Goal: Connect with others: Connect with others

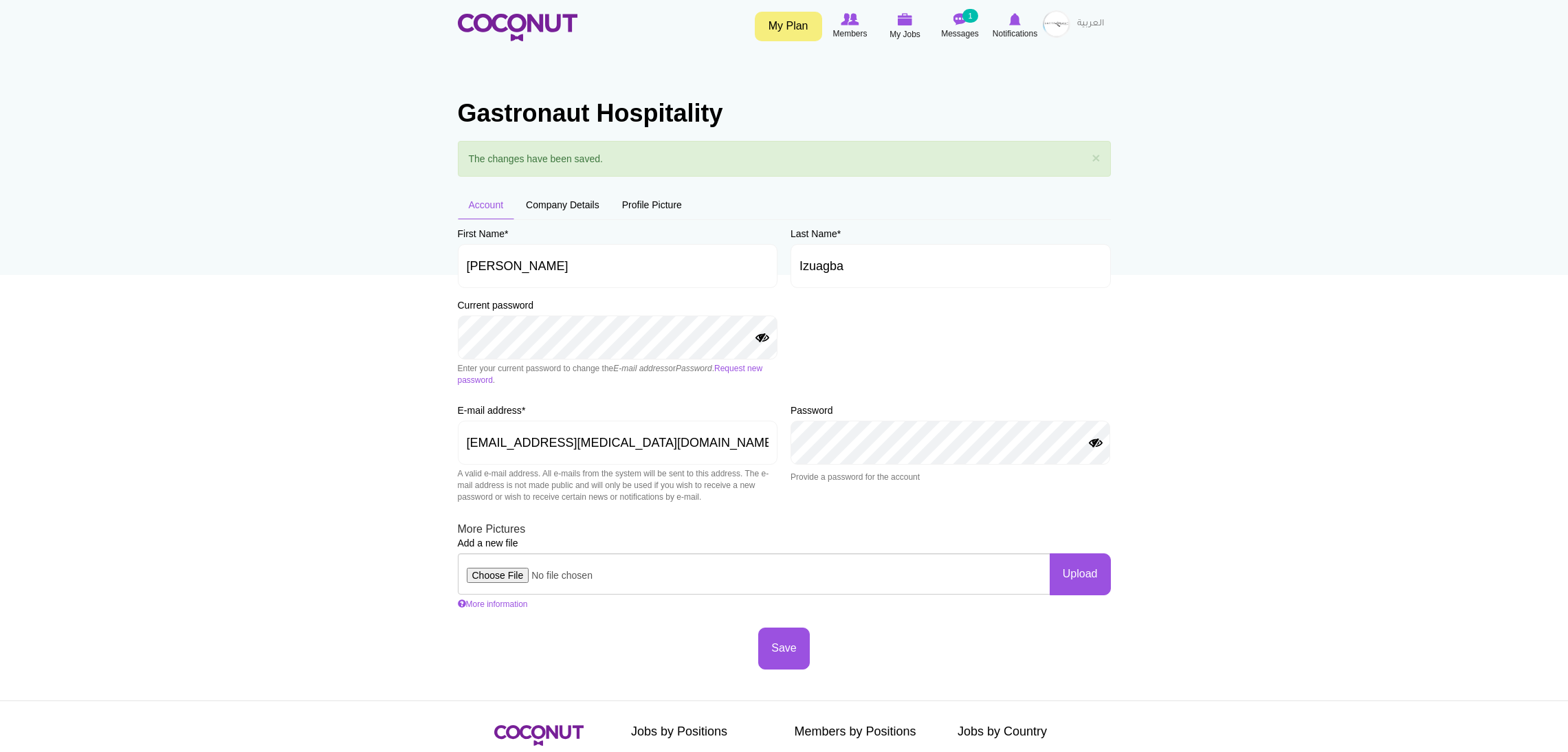
click at [539, 22] on img at bounding box center [517, 28] width 119 height 28
click at [900, 25] on icon at bounding box center [906, 19] width 52 height 16
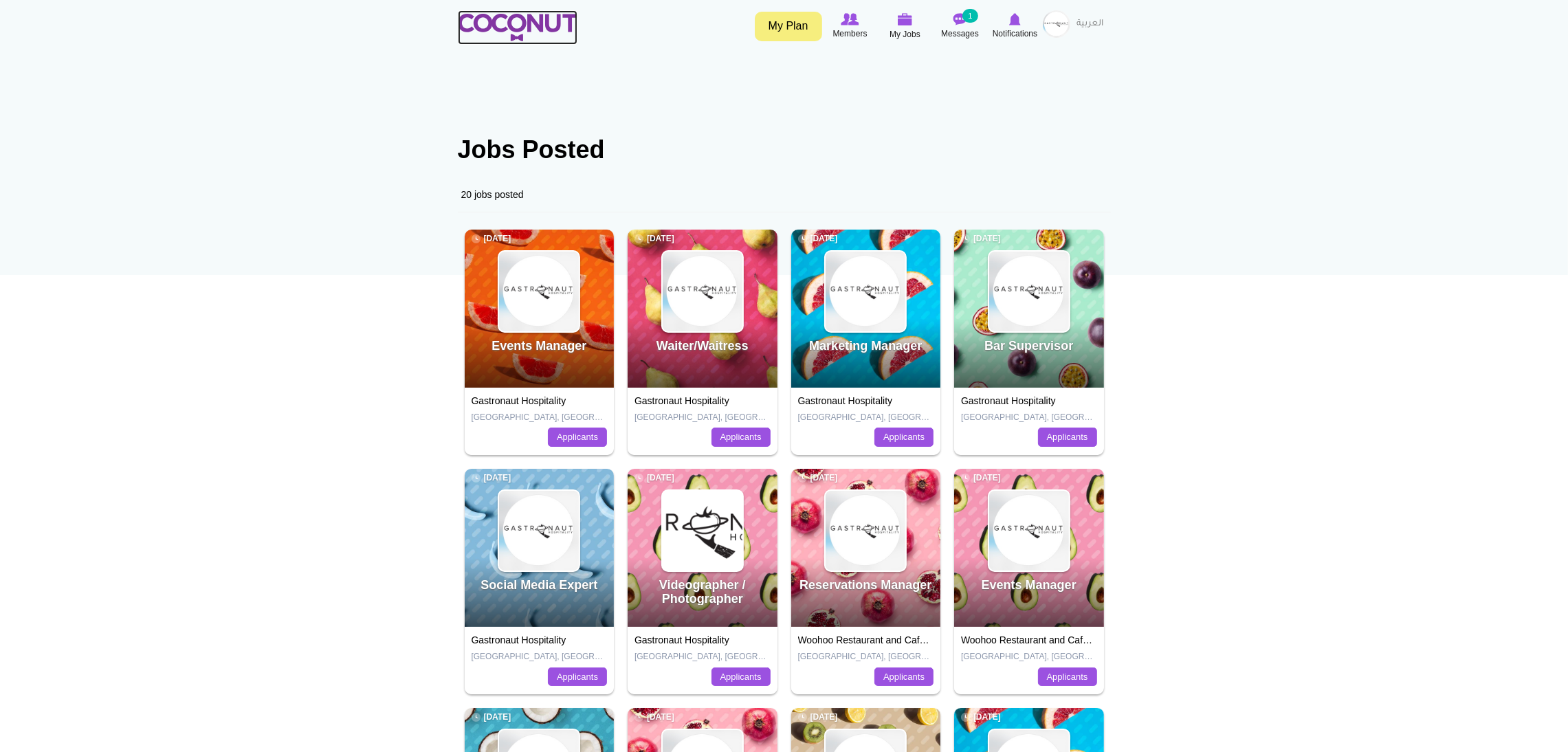
click at [532, 18] on img at bounding box center [517, 28] width 119 height 28
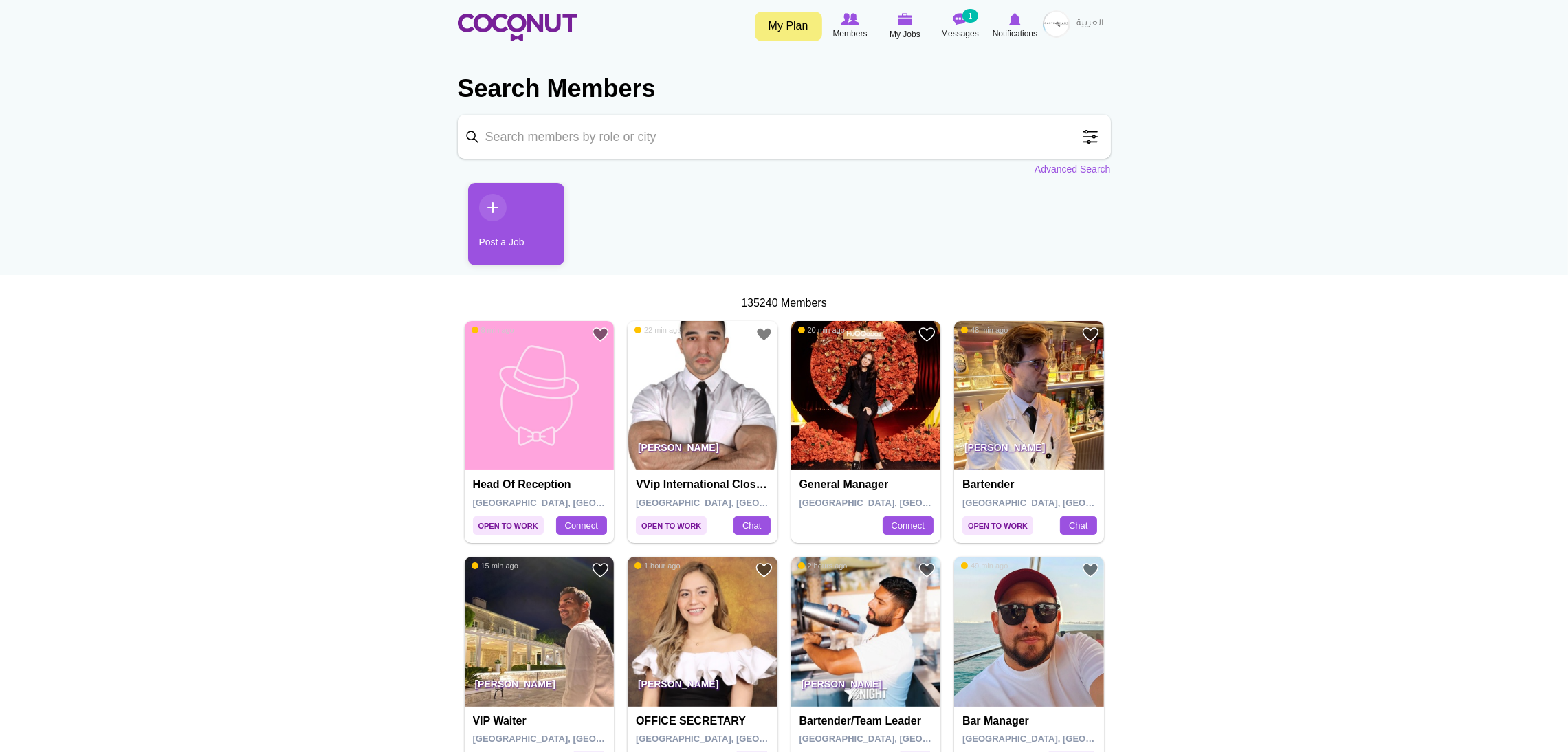
click at [839, 430] on img at bounding box center [866, 396] width 150 height 150
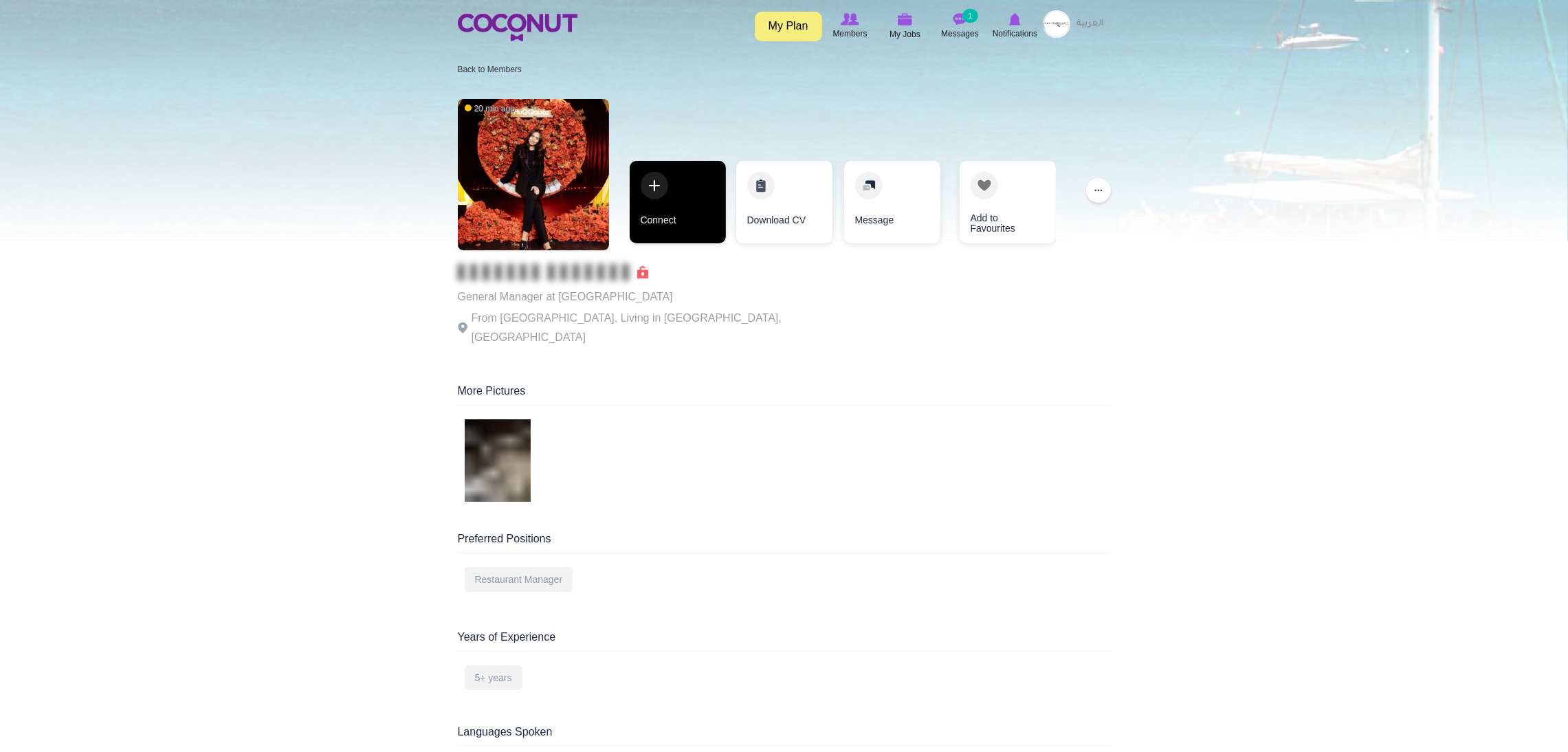
click at [659, 220] on link "Connect" at bounding box center [677, 202] width 96 height 82
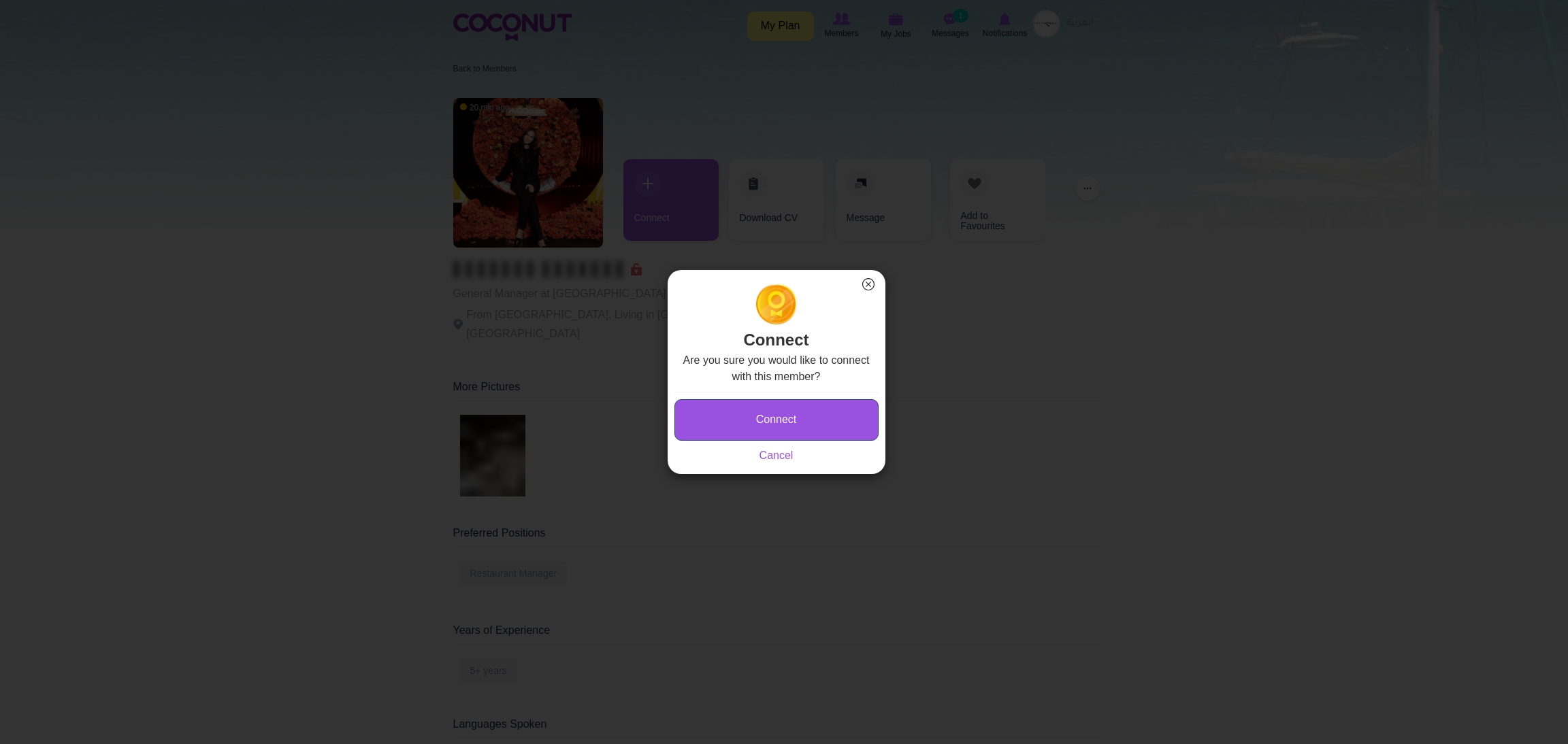
click at [685, 426] on button "Connect" at bounding box center [776, 420] width 204 height 41
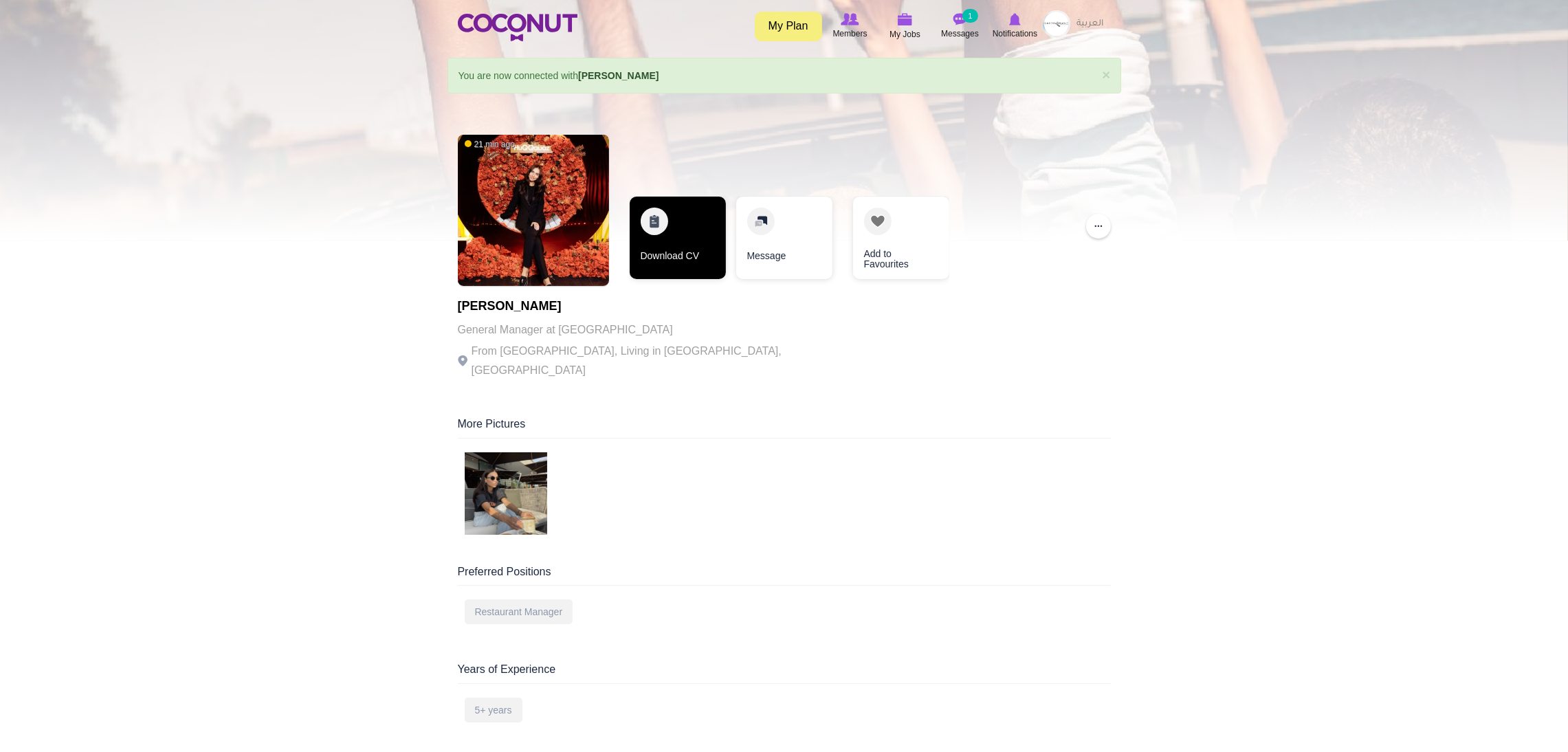
click at [674, 212] on link "Download CV" at bounding box center [677, 238] width 96 height 82
click at [505, 31] on img at bounding box center [517, 28] width 119 height 28
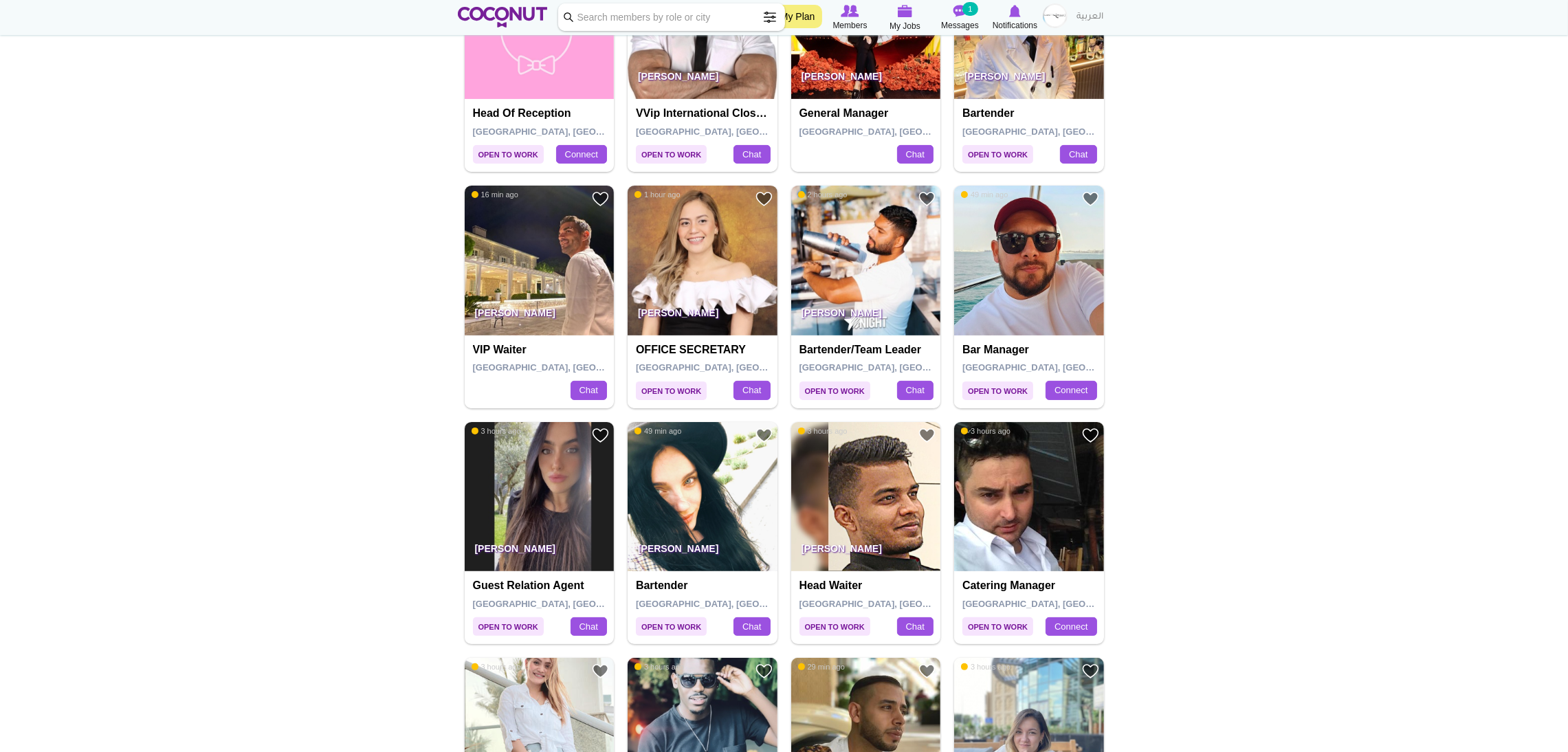
scroll to position [355, 0]
